Goal: Information Seeking & Learning: Learn about a topic

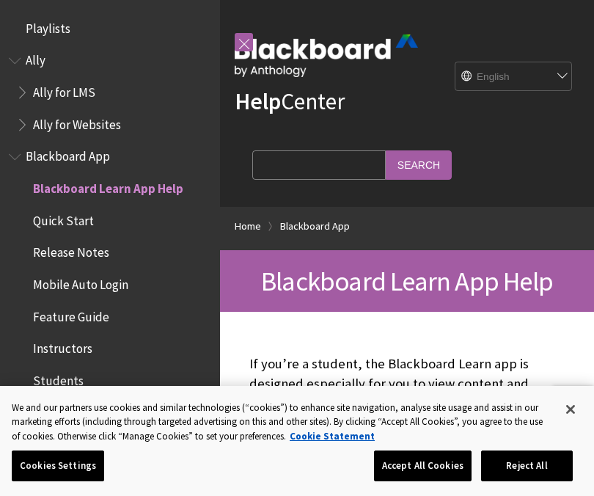
scroll to position [152, 0]
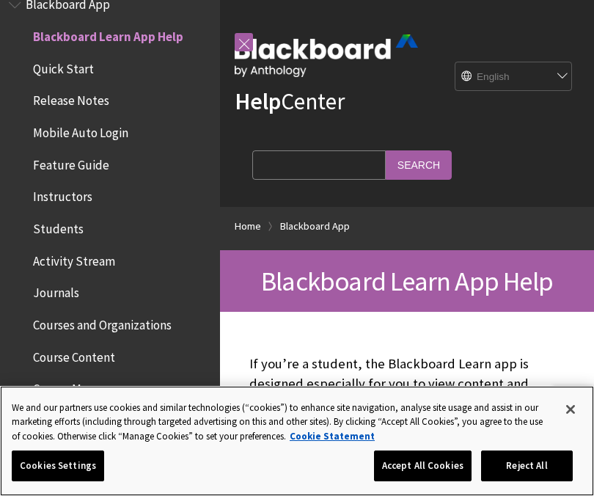
click at [573, 409] on button "Close" at bounding box center [570, 409] width 32 height 32
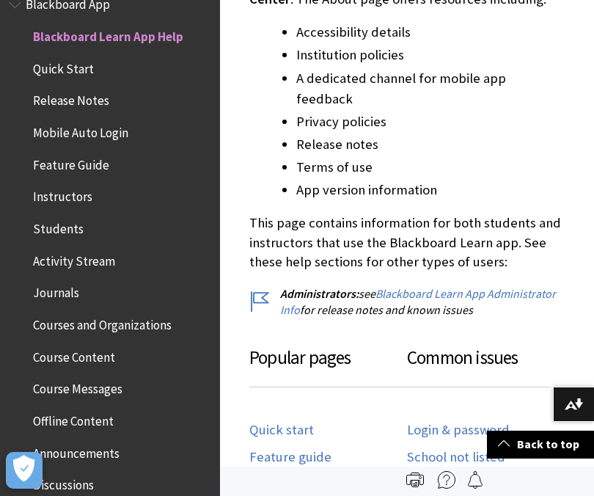
scroll to position [583, 0]
